Goal: Information Seeking & Learning: Understand process/instructions

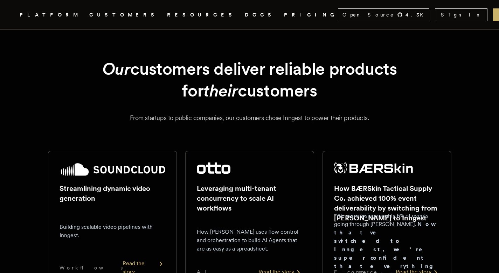
click at [284, 15] on link "PRICING" at bounding box center [311, 15] width 54 height 9
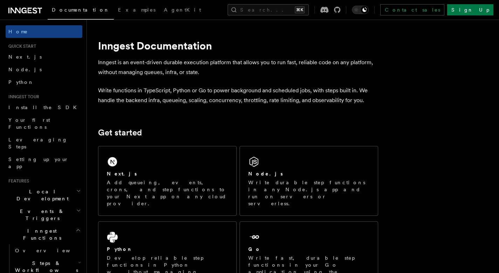
click at [183, 64] on p "Inngest is an event-driven durable execution platform that allows you to run fa…" at bounding box center [238, 67] width 280 height 20
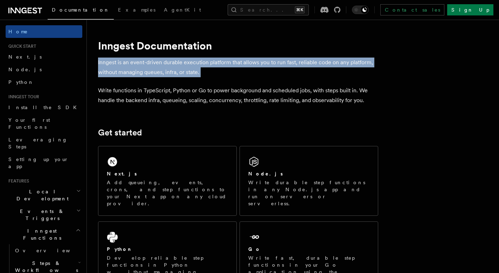
click at [183, 64] on p "Inngest is an event-driven durable execution platform that allows you to run fa…" at bounding box center [238, 67] width 280 height 20
click at [193, 73] on p "Inngest is an event-driven durable execution platform that allows you to run fa…" at bounding box center [238, 67] width 280 height 20
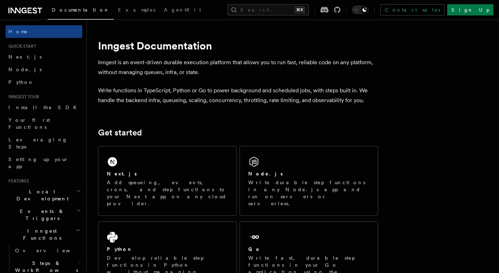
click at [203, 72] on p "Inngest is an event-driven durable execution platform that allows you to run fa…" at bounding box center [238, 67] width 280 height 20
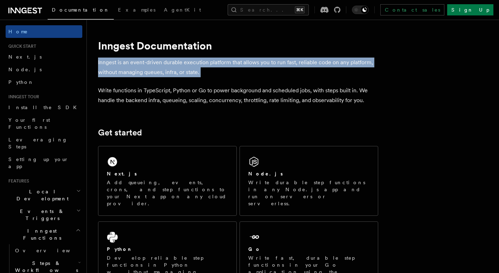
click at [203, 72] on p "Inngest is an event-driven durable execution platform that allows you to run fa…" at bounding box center [238, 67] width 280 height 20
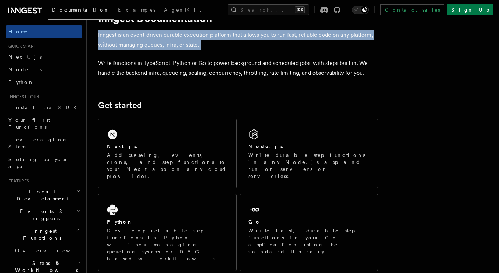
scroll to position [28, 0]
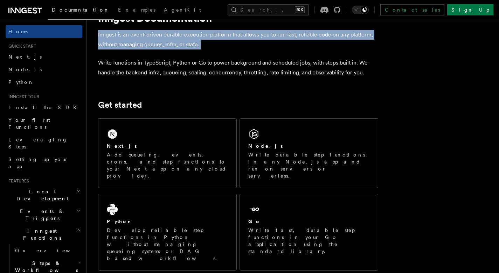
click at [202, 138] on div "Next.js Add queueing, events, crons, and step functions to your Next app on any…" at bounding box center [167, 152] width 138 height 69
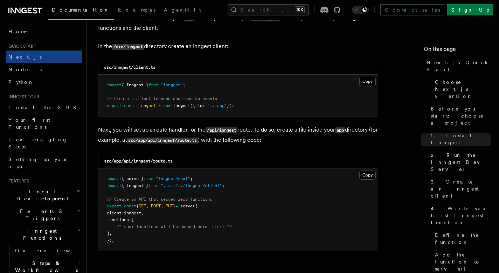
scroll to position [887, 0]
